Goal: Task Accomplishment & Management: Complete application form

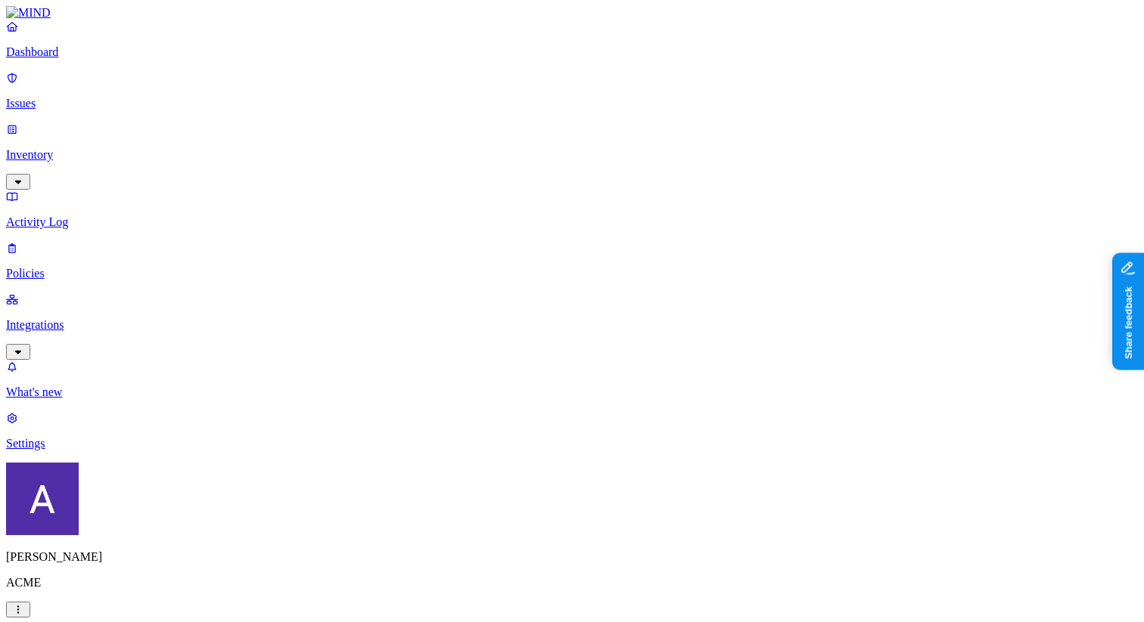
scroll to position [277, 0]
click at [592, 381] on label "OR" at bounding box center [584, 374] width 17 height 13
click at [596, 405] on label "Web Category" at bounding box center [598, 397] width 45 height 26
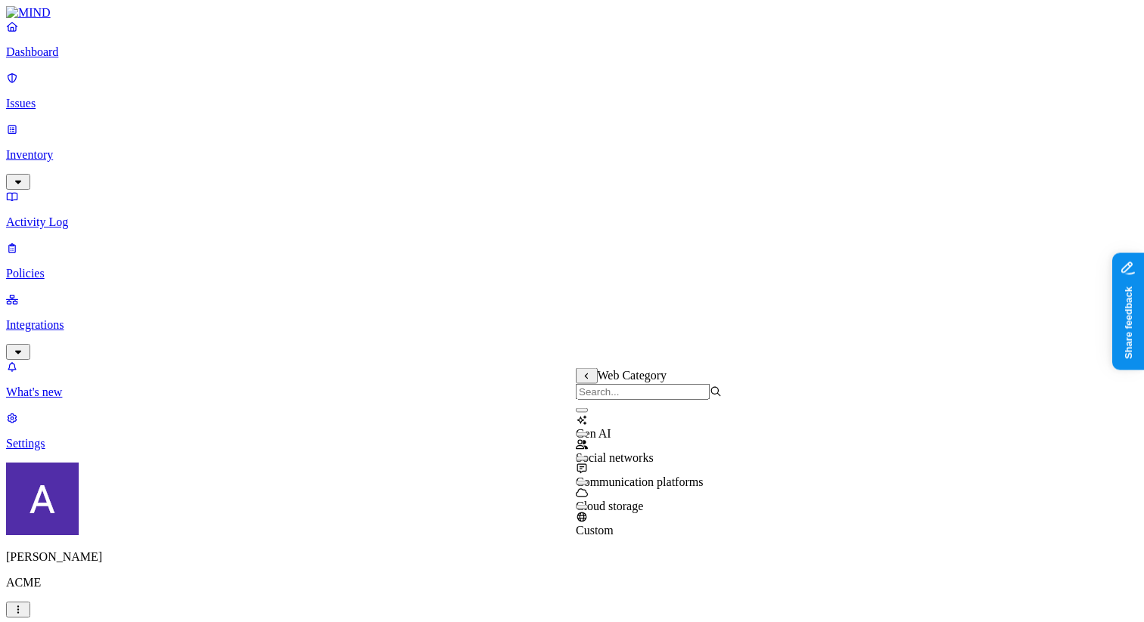
click at [623, 442] on div "Social networks" at bounding box center [649, 444] width 146 height 41
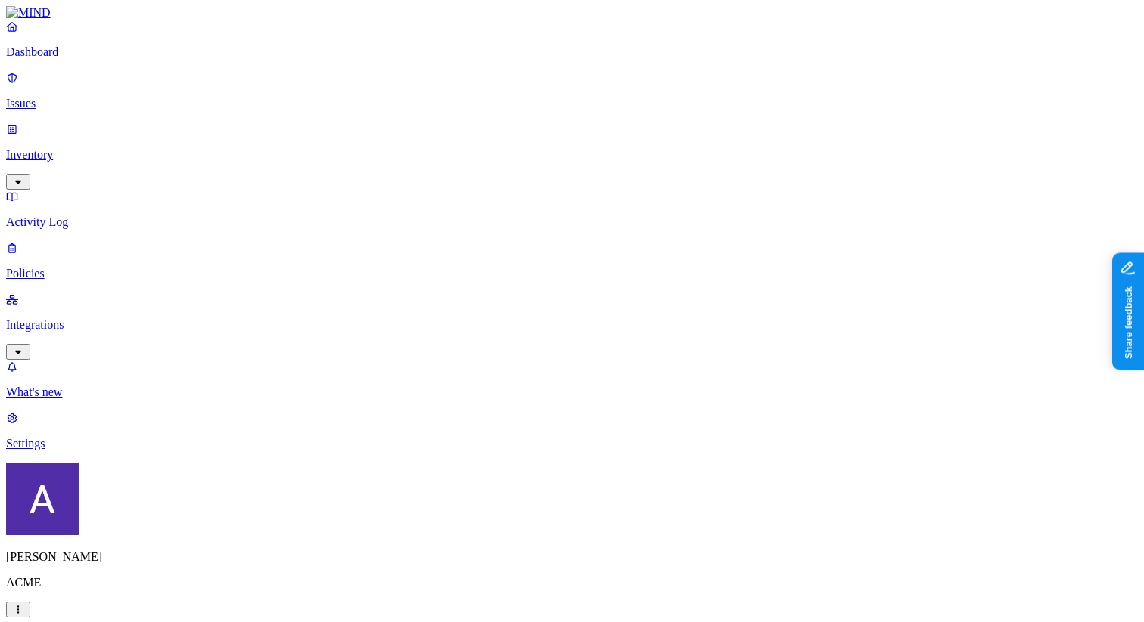
click at [806, 400] on label "AND" at bounding box center [805, 399] width 26 height 13
click at [813, 421] on label "Web Domain" at bounding box center [811, 421] width 39 height 26
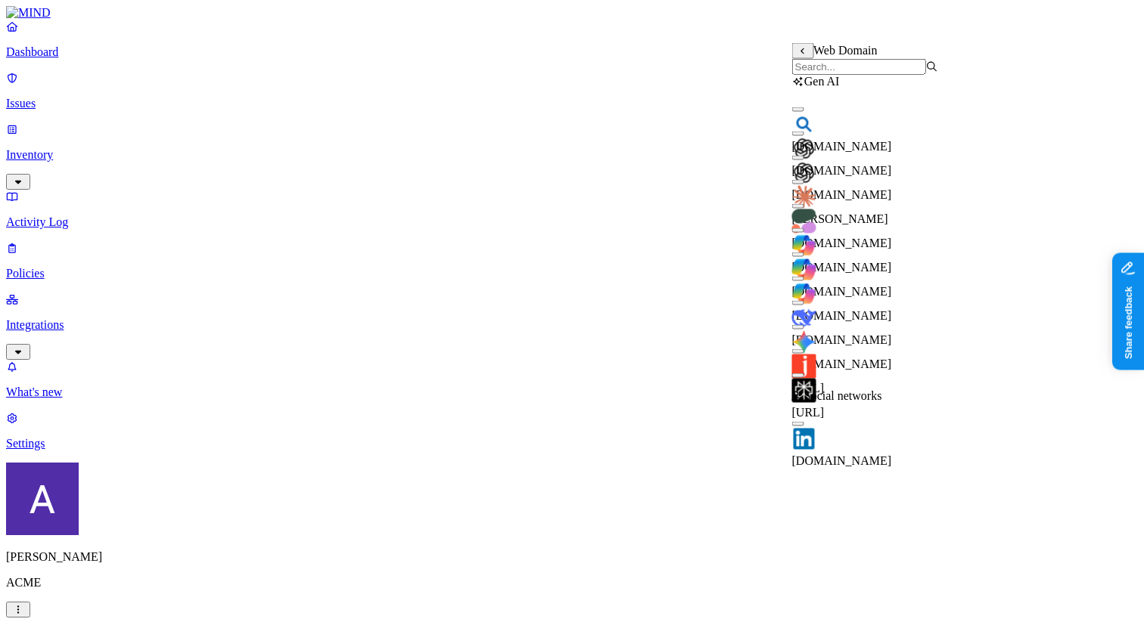
click at [856, 262] on div "copilot.microsoft.com" at bounding box center [865, 271] width 146 height 54
drag, startPoint x: 871, startPoint y: 244, endPoint x: 874, endPoint y: 255, distance: 11.2
click at [871, 261] on span "copilot.cloud.microsoft" at bounding box center [842, 267] width 100 height 13
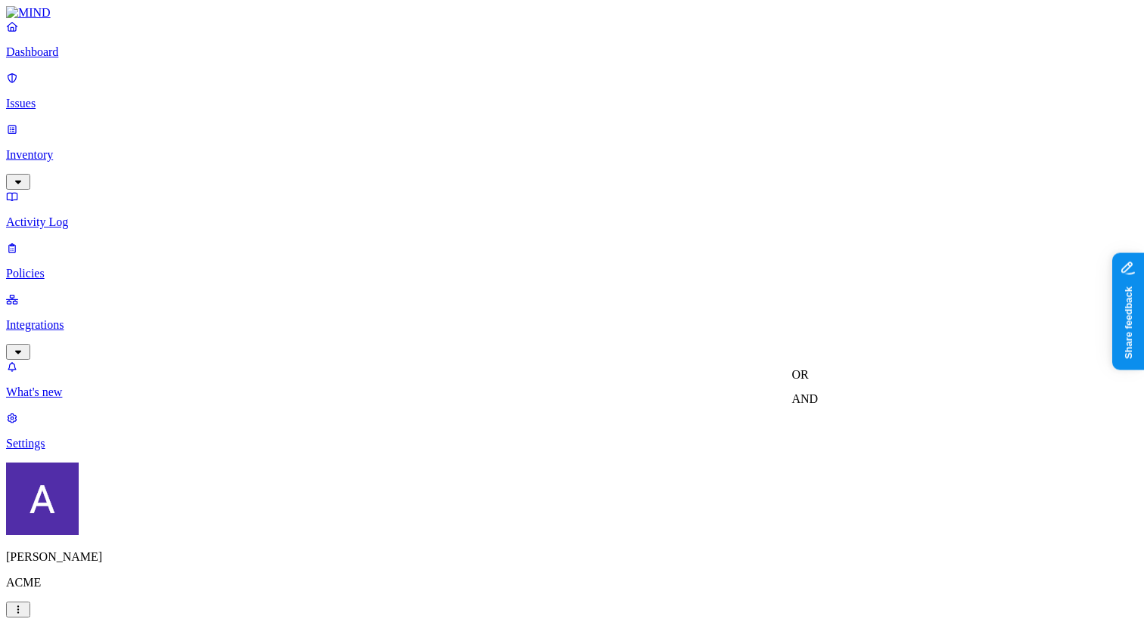
click at [76, 267] on p "Policies" at bounding box center [571, 274] width 1131 height 14
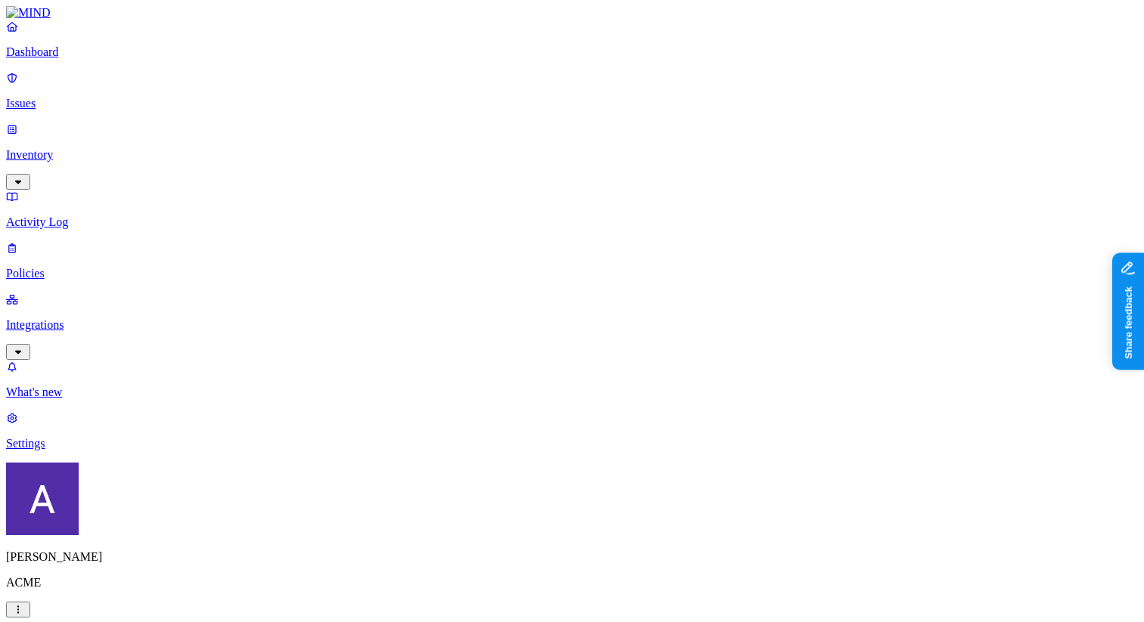
scroll to position [436, 0]
click at [482, 282] on label "Data type" at bounding box center [470, 274] width 23 height 26
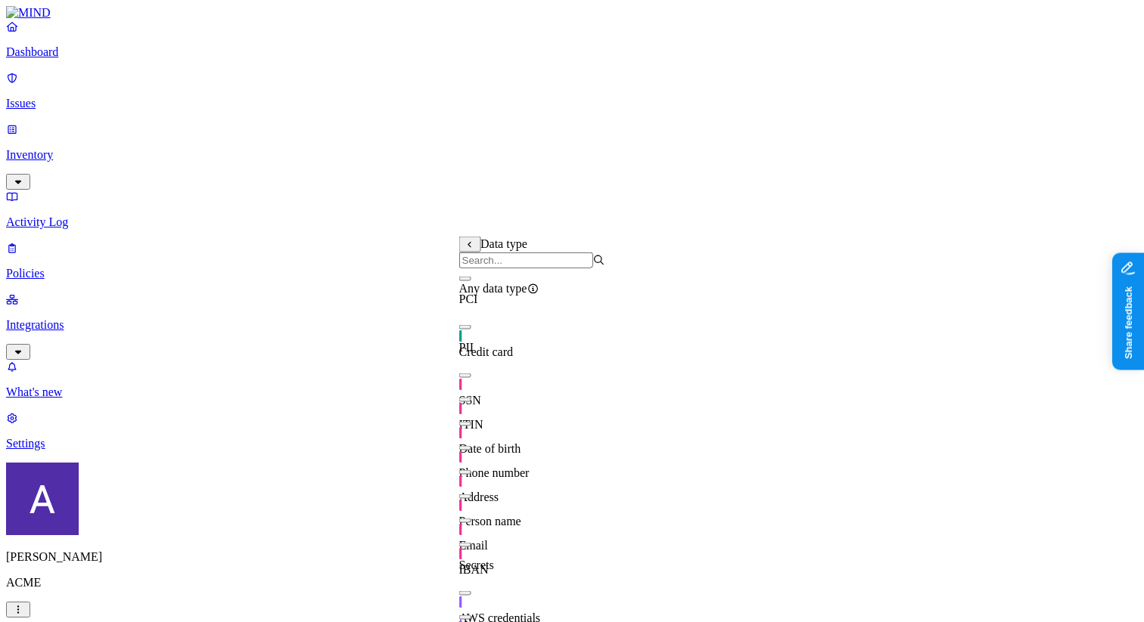
drag, startPoint x: 529, startPoint y: 344, endPoint x: 563, endPoint y: 344, distance: 34.0
click at [514, 346] on span "Credit card" at bounding box center [486, 352] width 54 height 13
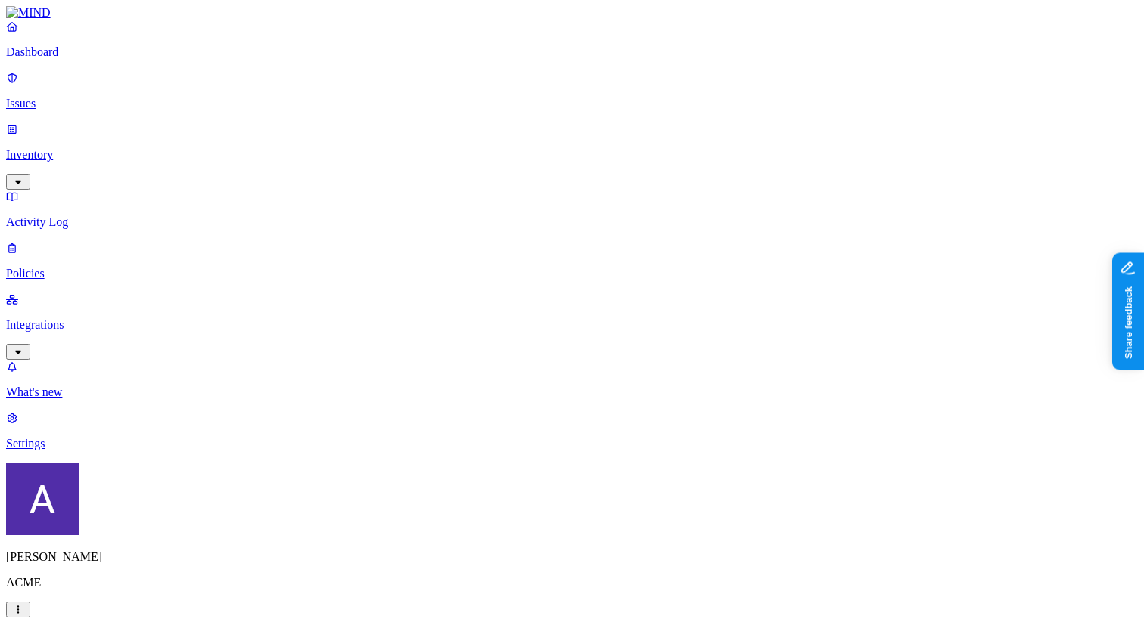
click at [64, 267] on p "Policies" at bounding box center [571, 274] width 1131 height 14
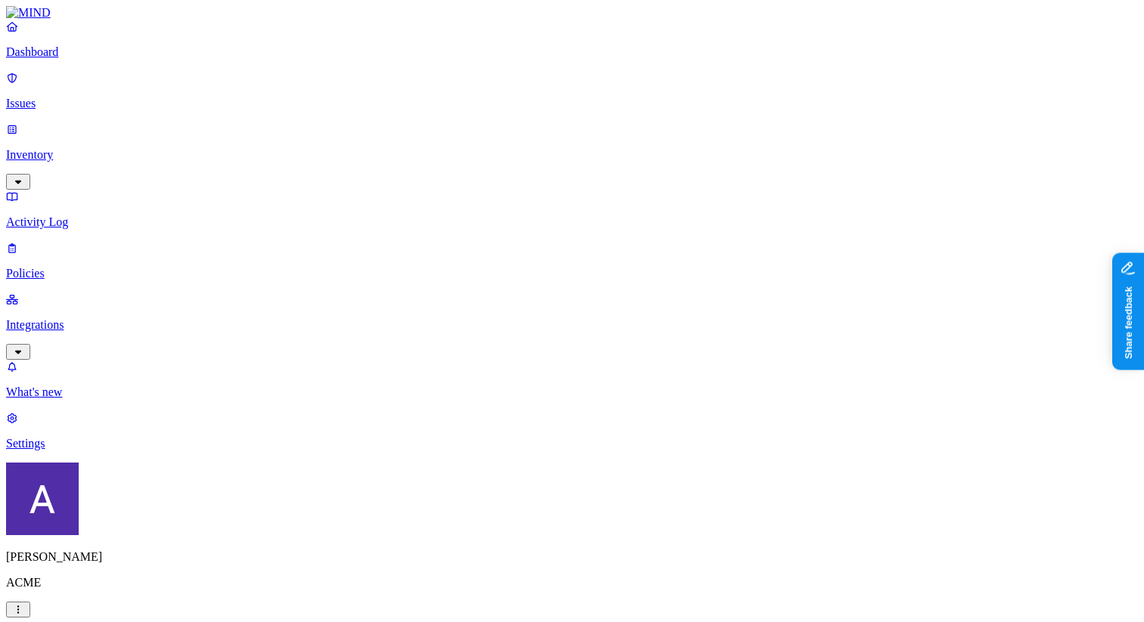
click at [508, 458] on label "Web Category" at bounding box center [508, 452] width 45 height 26
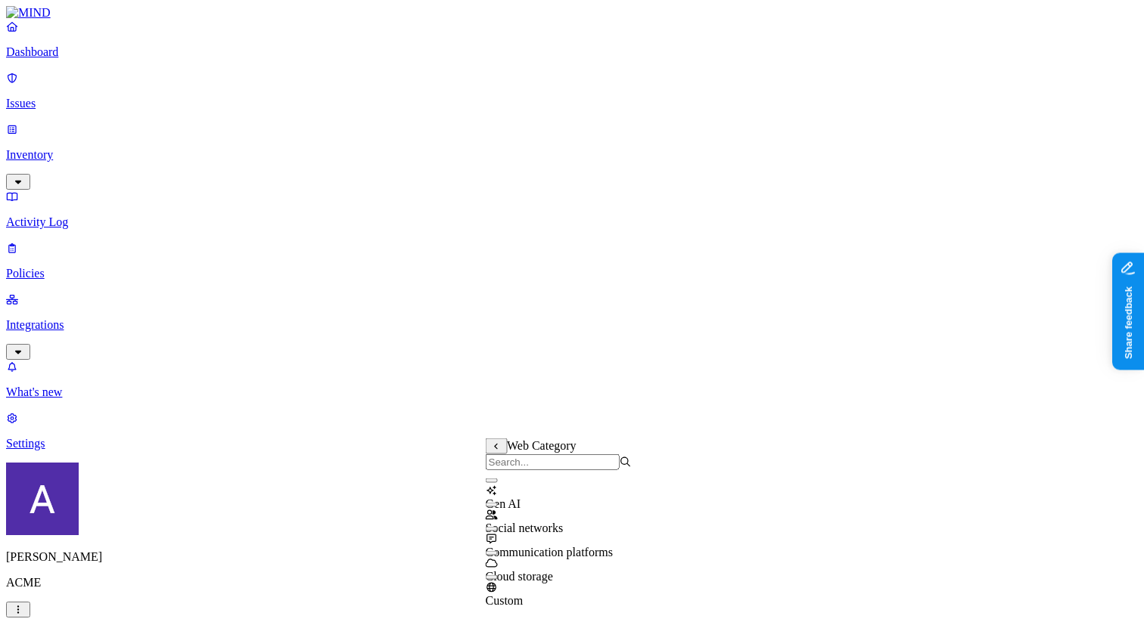
click at [523, 517] on div "Social networks" at bounding box center [559, 521] width 146 height 27
